Goal: Check status

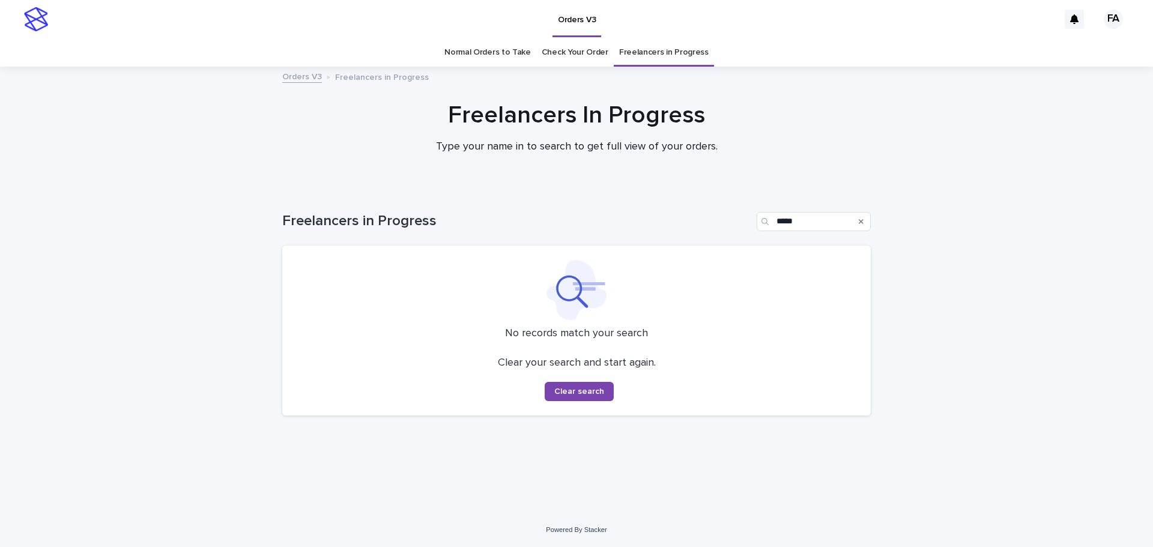
click at [866, 223] on div "Search" at bounding box center [861, 221] width 19 height 19
click at [863, 222] on icon "Search" at bounding box center [861, 221] width 5 height 7
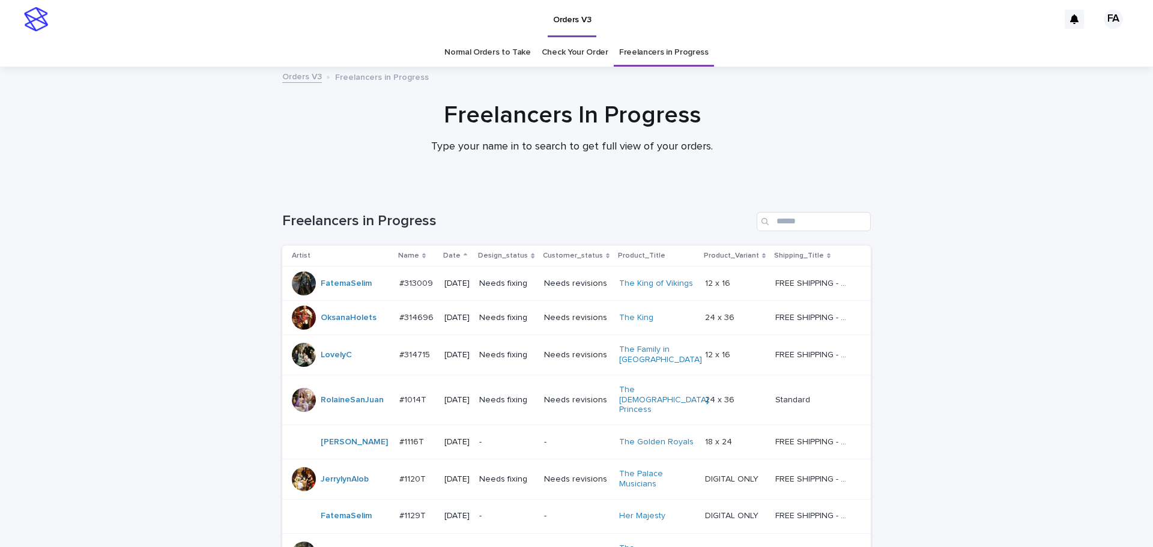
click at [568, 58] on link "Check Your Order" at bounding box center [575, 52] width 67 height 28
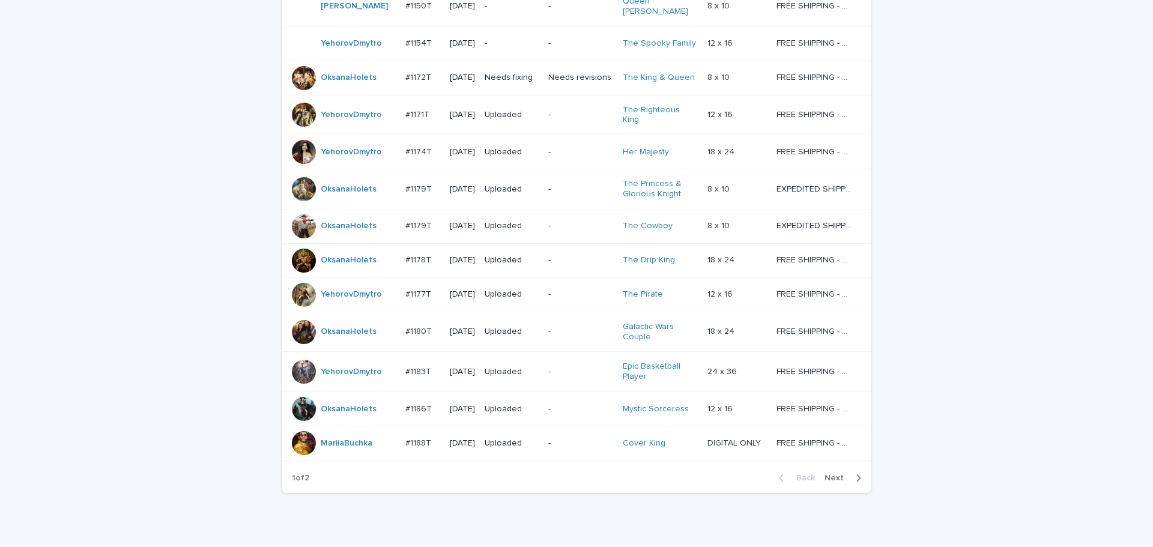
scroll to position [947, 0]
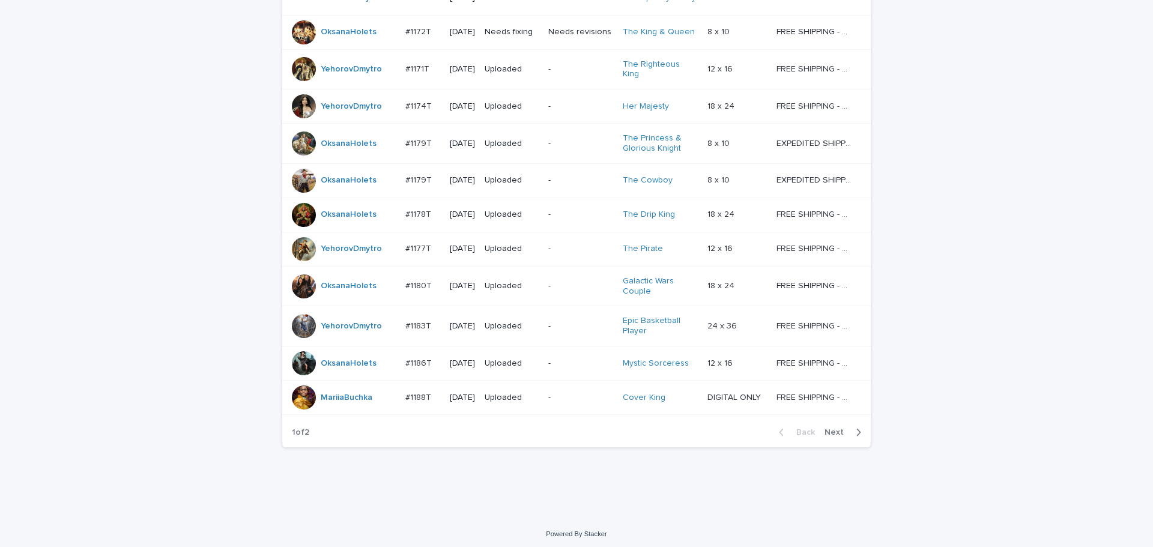
click at [833, 428] on span "Next" at bounding box center [838, 432] width 26 height 8
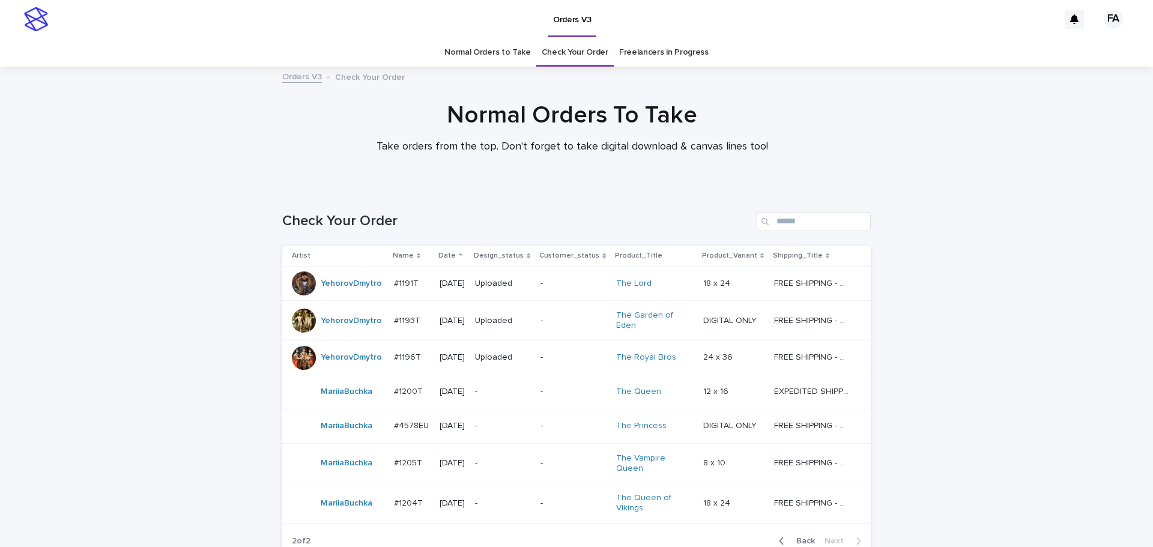
click at [501, 59] on link "Normal Orders to Take" at bounding box center [488, 52] width 87 height 28
